Goal: Information Seeking & Learning: Understand process/instructions

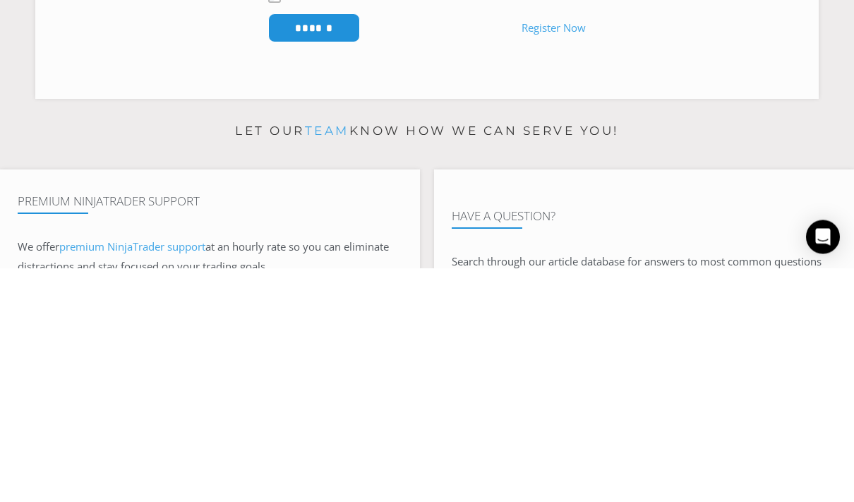
scroll to position [303, 0]
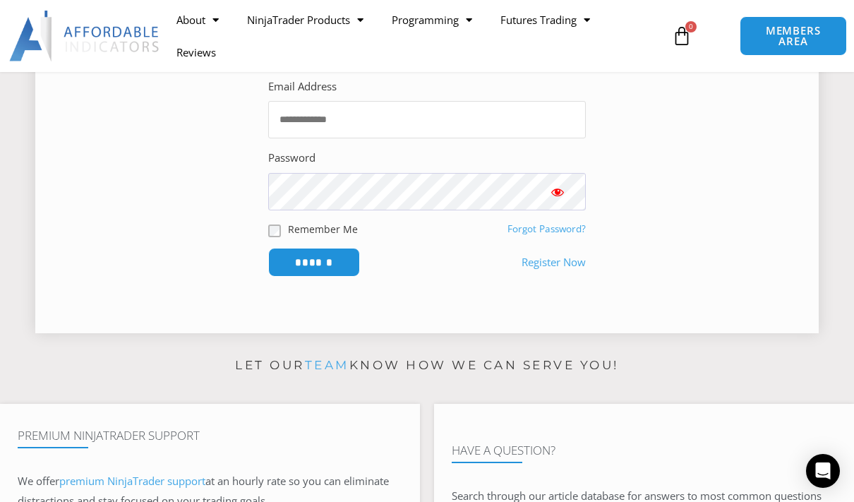
click at [525, 122] on input "Email Address" at bounding box center [427, 119] width 318 height 37
type input "**********"
click at [337, 266] on input "******" at bounding box center [314, 262] width 97 height 30
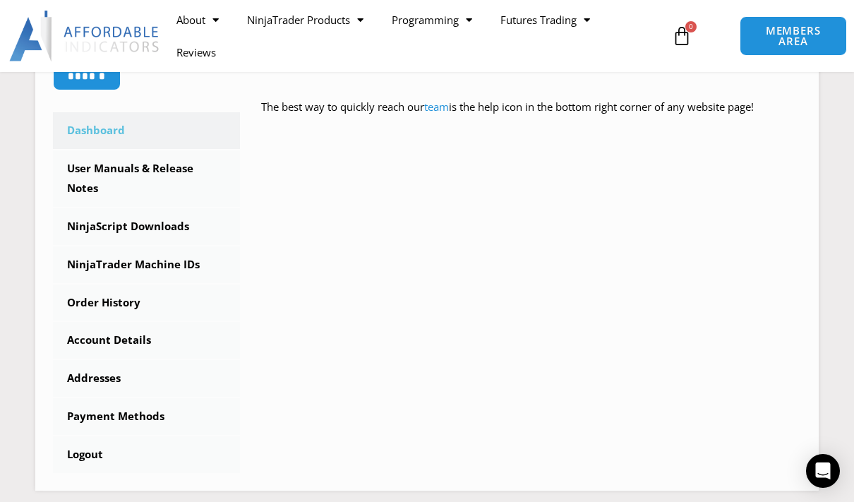
scroll to position [398, 0]
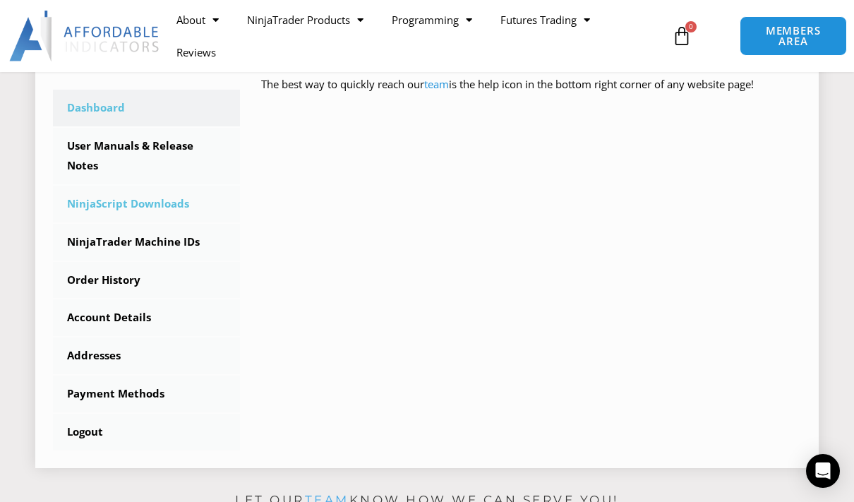
click at [173, 207] on link "NinjaScript Downloads" at bounding box center [146, 204] width 187 height 37
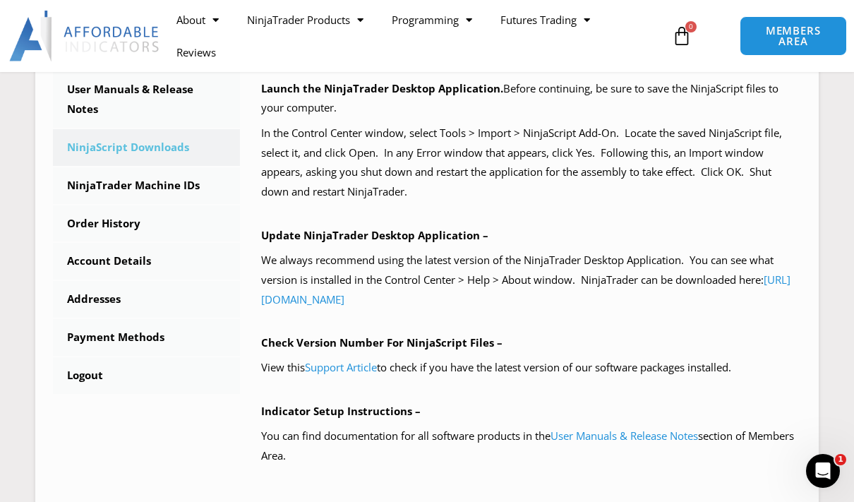
scroll to position [443, 0]
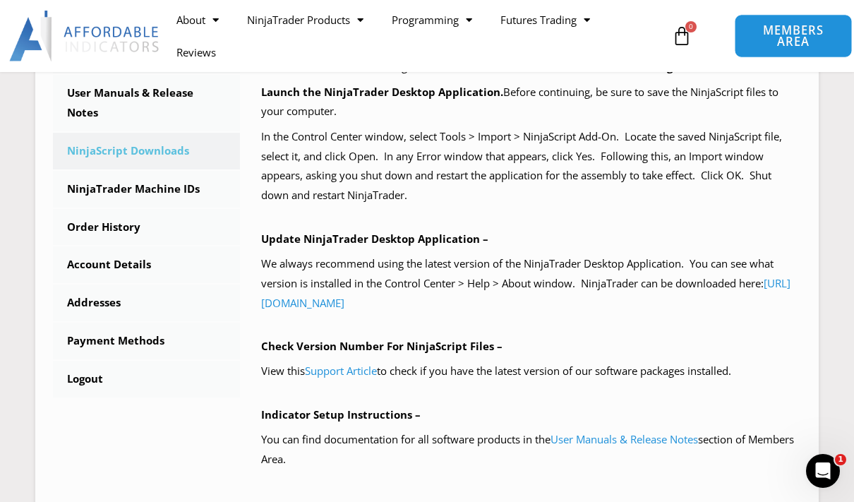
click at [815, 28] on span "MEMBERS AREA" at bounding box center [793, 36] width 85 height 23
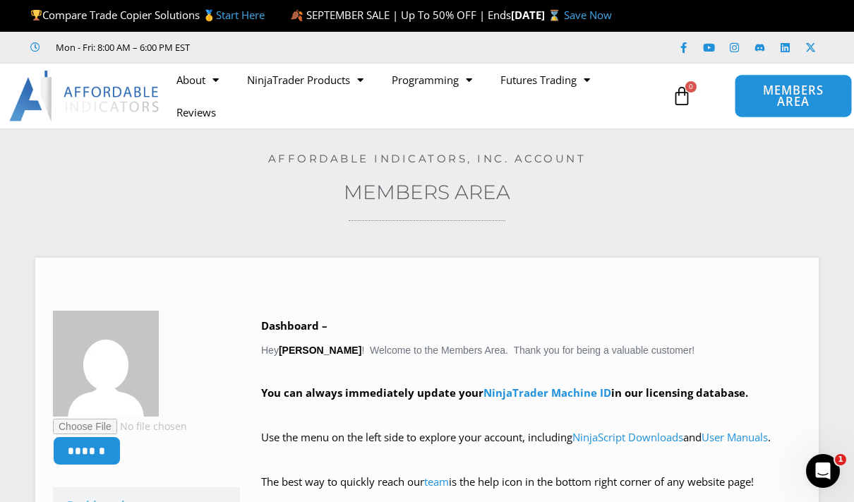
click at [782, 96] on span "MEMBERS AREA" at bounding box center [793, 96] width 85 height 23
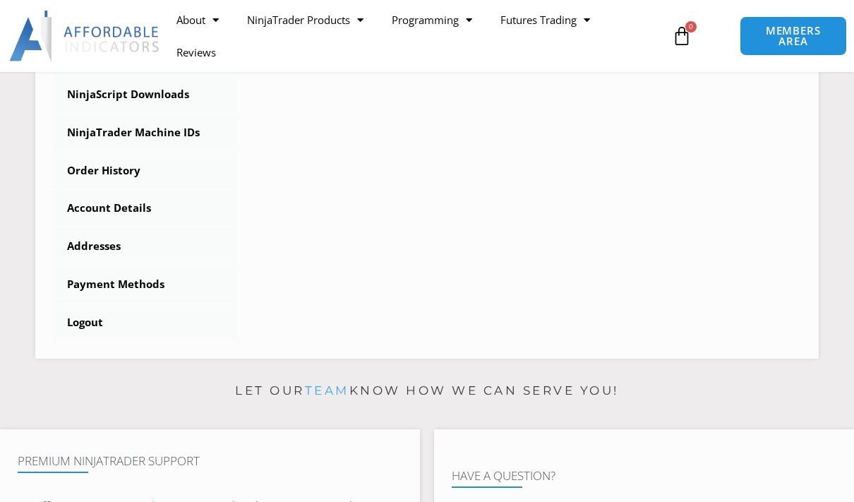
scroll to position [510, 0]
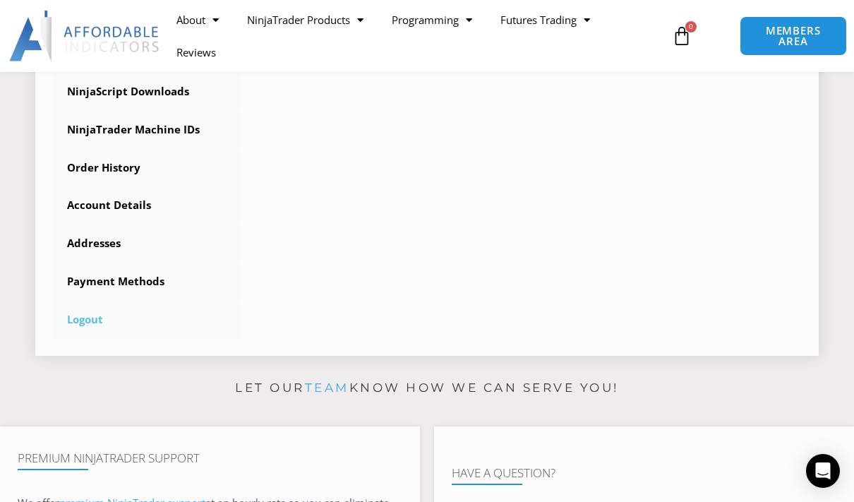
click at [89, 323] on link "Logout" at bounding box center [146, 319] width 187 height 37
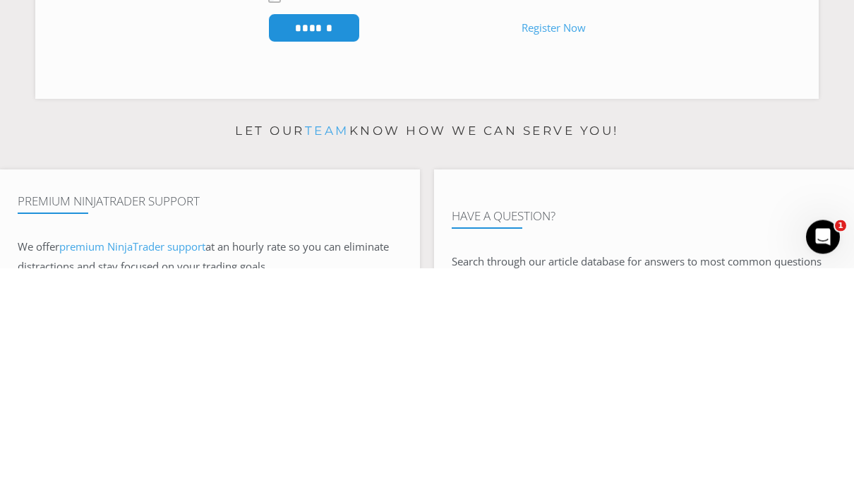
scroll to position [304, 0]
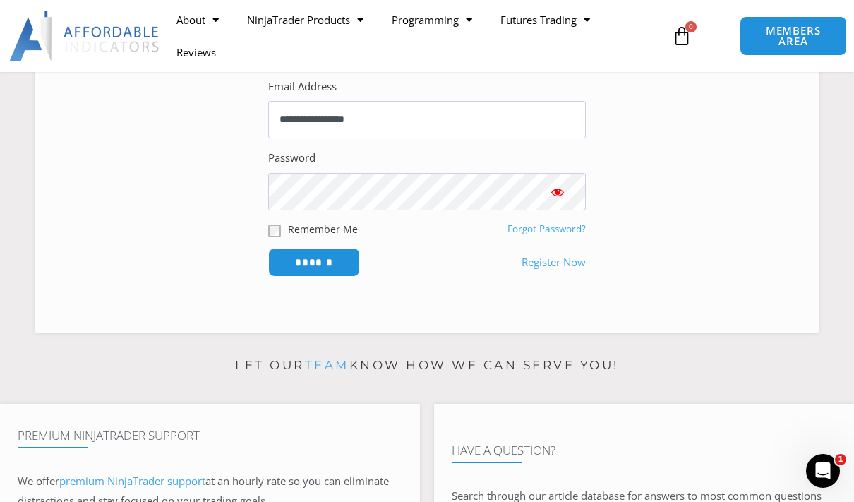
type input "**********"
click at [314, 260] on input "******" at bounding box center [314, 262] width 92 height 29
click at [546, 189] on button "Show password" at bounding box center [558, 191] width 56 height 37
click at [563, 187] on span "Show password" at bounding box center [558, 192] width 14 height 14
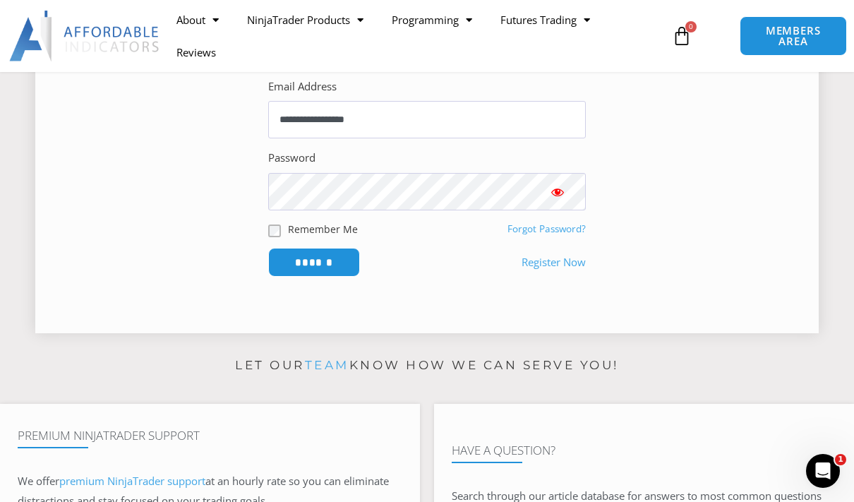
click at [566, 189] on button "Show password" at bounding box center [558, 191] width 56 height 37
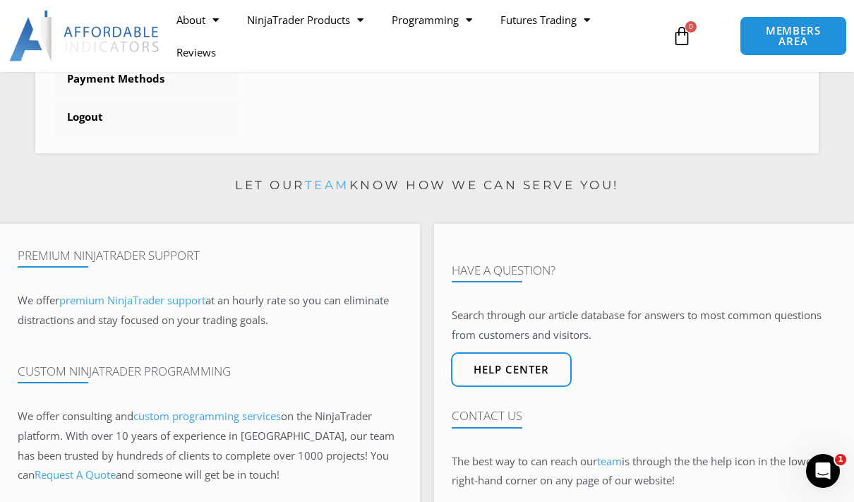
scroll to position [711, 0]
click at [99, 124] on link "Logout" at bounding box center [146, 118] width 187 height 37
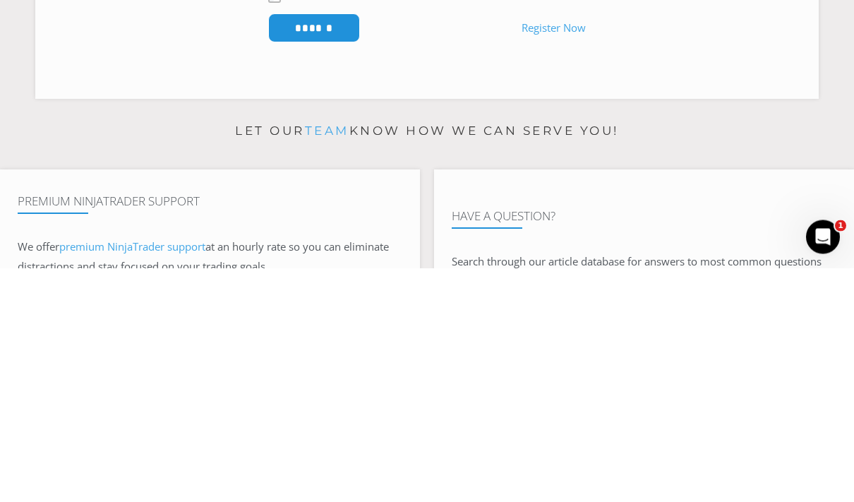
scroll to position [304, 0]
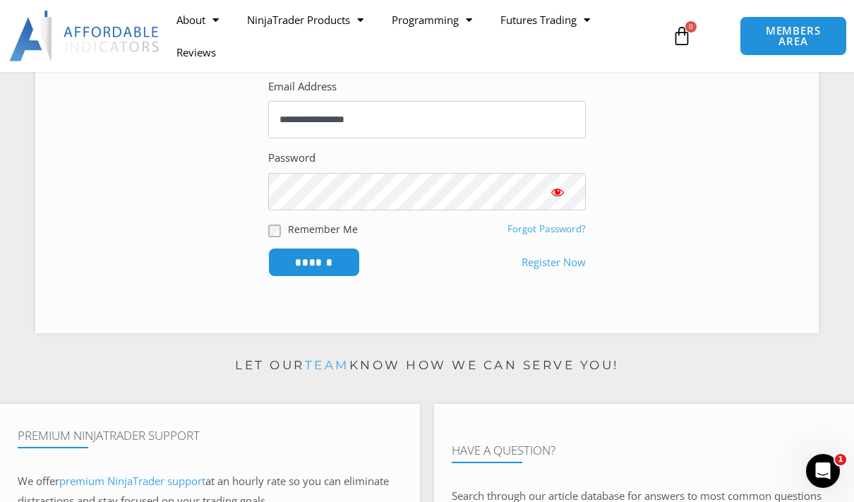
type input "**********"
click at [554, 190] on span "Show password" at bounding box center [558, 192] width 14 height 14
click at [350, 255] on input "******" at bounding box center [314, 262] width 97 height 30
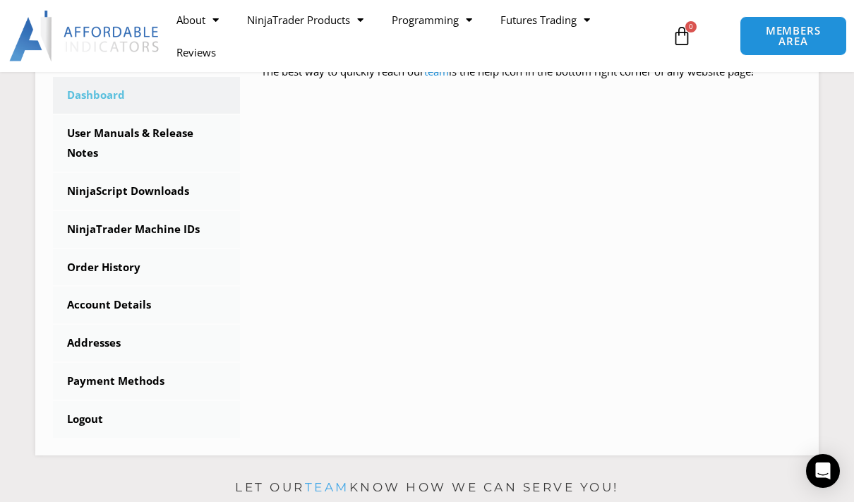
scroll to position [408, 0]
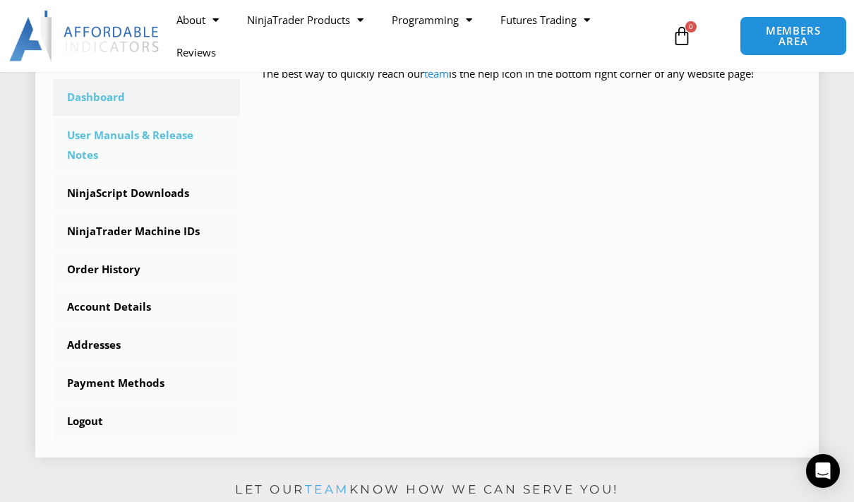
click at [97, 133] on link "User Manuals & Release Notes" at bounding box center [146, 145] width 187 height 56
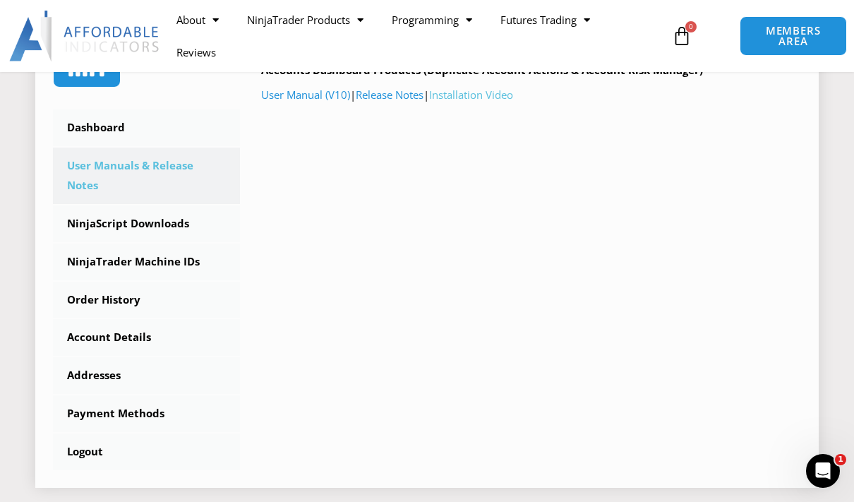
click at [494, 97] on link "Installation Video" at bounding box center [471, 95] width 84 height 14
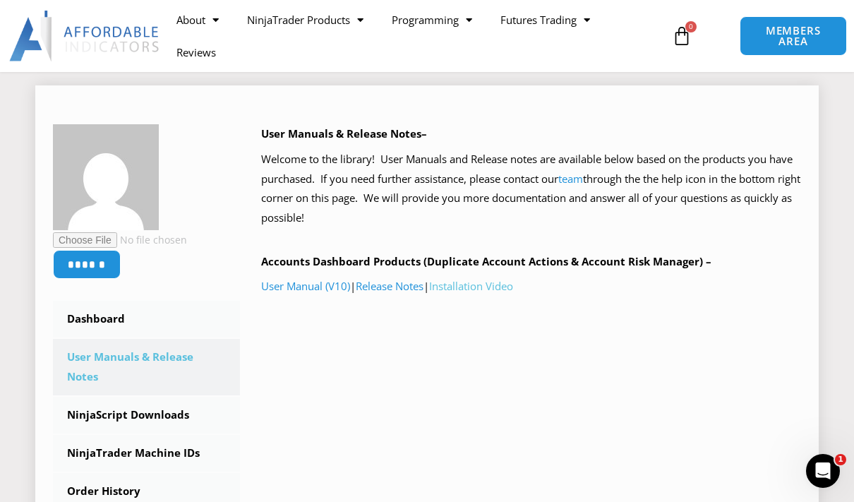
scroll to position [193, 0]
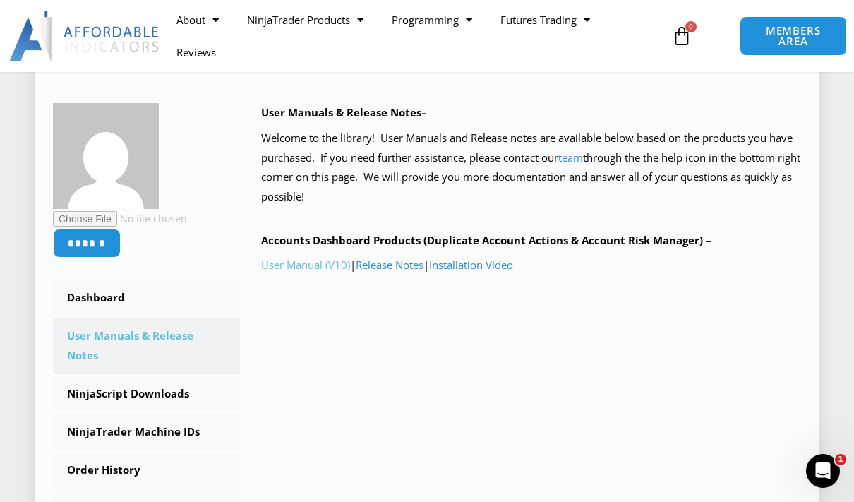
click at [291, 258] on link "User Manual (V10)" at bounding box center [305, 265] width 89 height 14
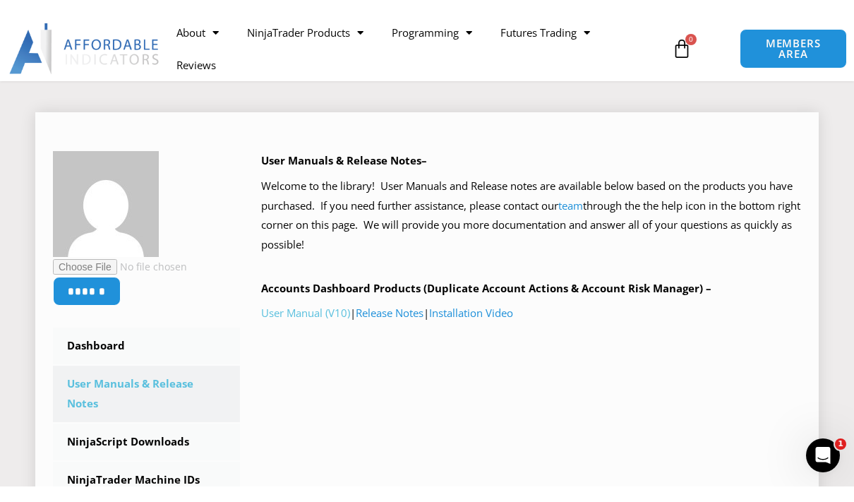
scroll to position [200, 0]
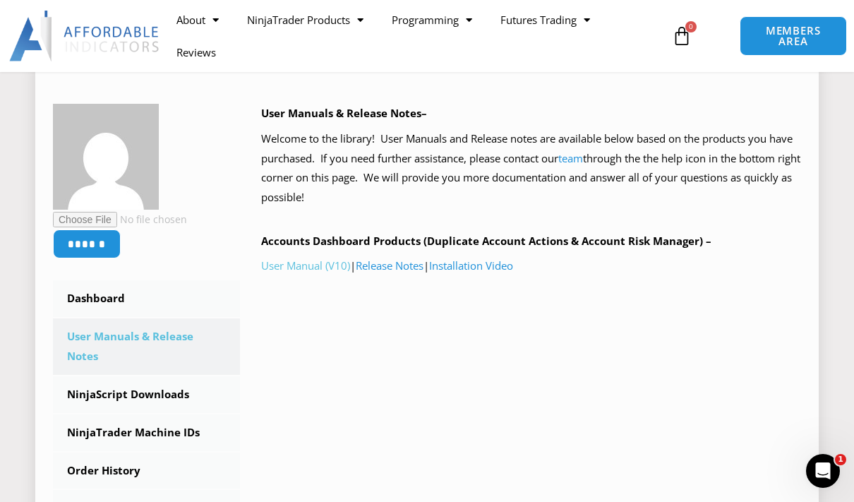
click at [335, 258] on link "User Manual (V10)" at bounding box center [305, 265] width 89 height 14
click at [500, 268] on link "Installation Video" at bounding box center [471, 265] width 84 height 14
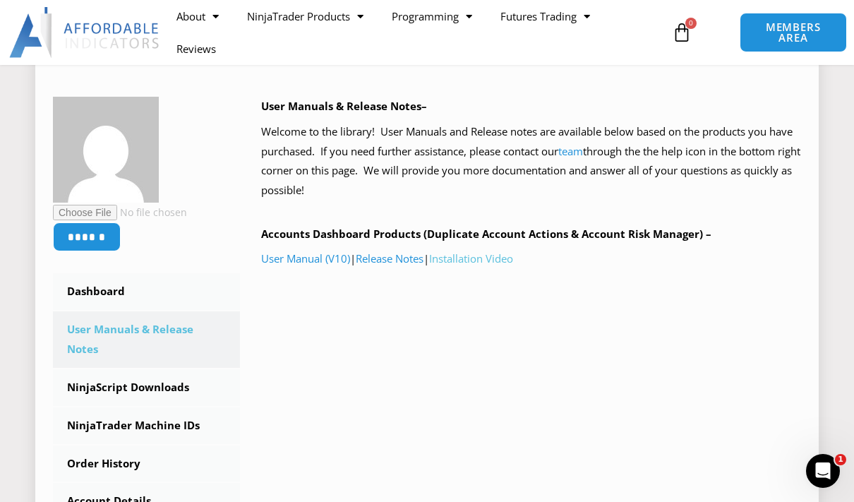
scroll to position [0, 0]
